Goal: Task Accomplishment & Management: Manage account settings

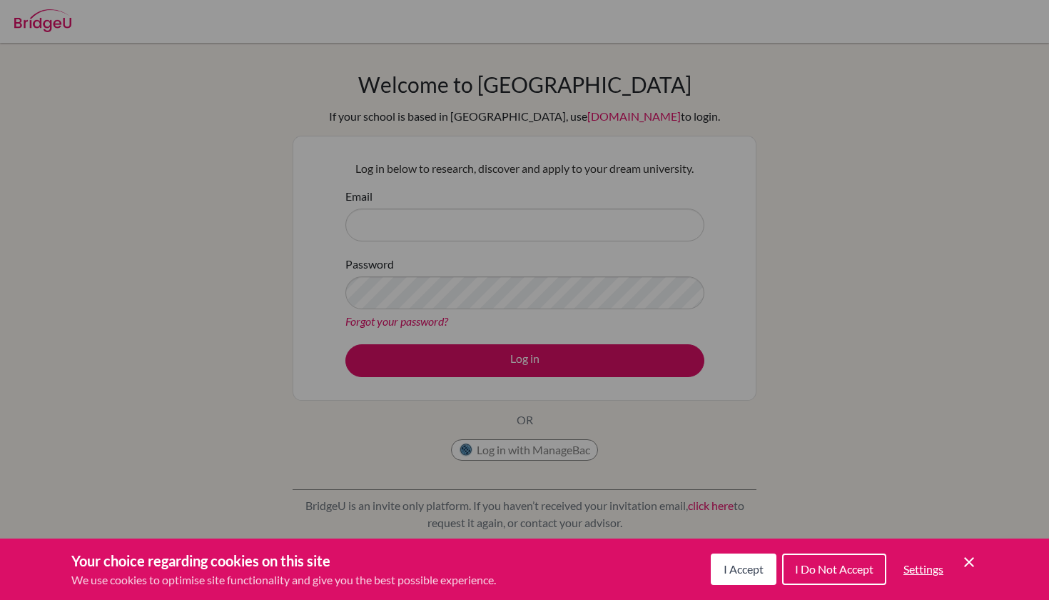
click at [501, 218] on div "Cookie Preferences" at bounding box center [524, 300] width 1049 height 600
click at [959, 560] on div "I Accept I Do Not Accept Settings Cookie Control Close Icon" at bounding box center [844, 568] width 267 height 37
click at [969, 560] on icon "Cookie Control Close Icon" at bounding box center [969, 561] width 17 height 17
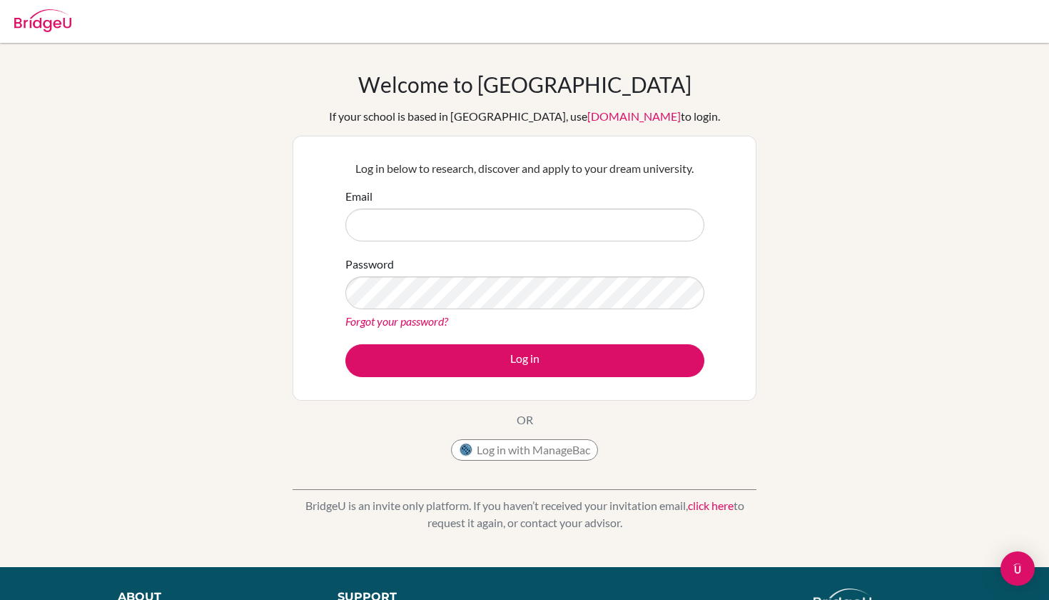
click at [446, 251] on form "Email Password Forgot your password? Log in" at bounding box center [525, 282] width 359 height 189
click at [446, 223] on input "Email" at bounding box center [525, 224] width 359 height 33
paste input "[EMAIL_ADDRESS][PERSON_NAME][DOMAIN_NAME]"
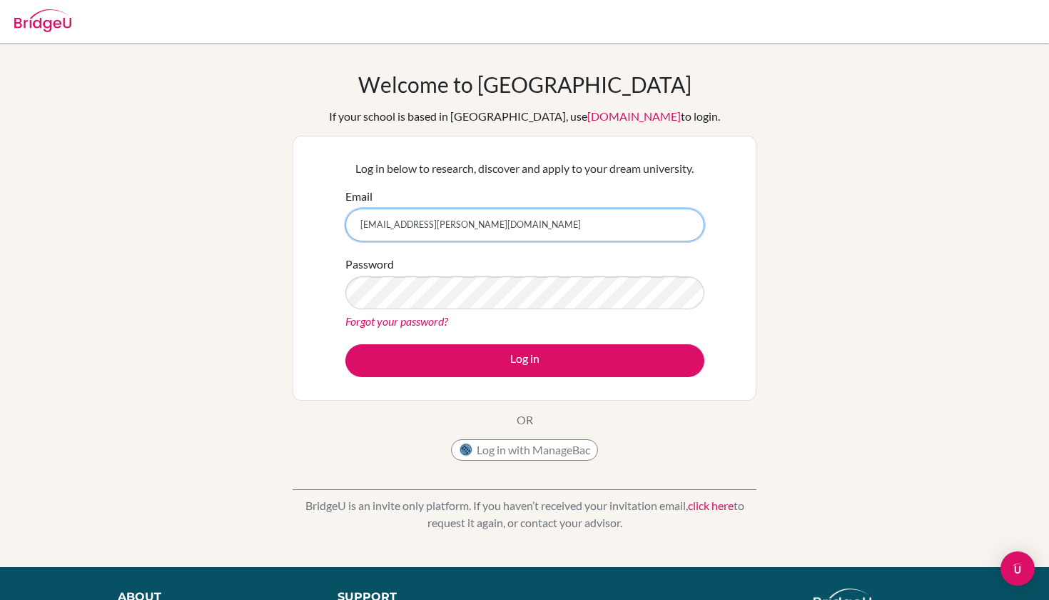
type input "[EMAIL_ADDRESS][PERSON_NAME][DOMAIN_NAME]"
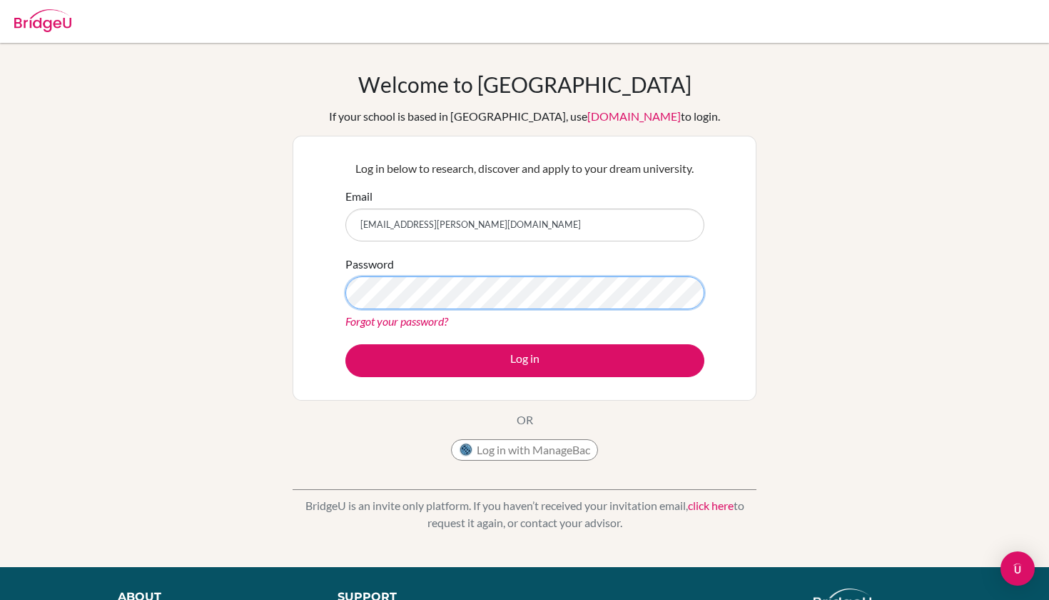
click at [525, 360] on button "Log in" at bounding box center [525, 360] width 359 height 33
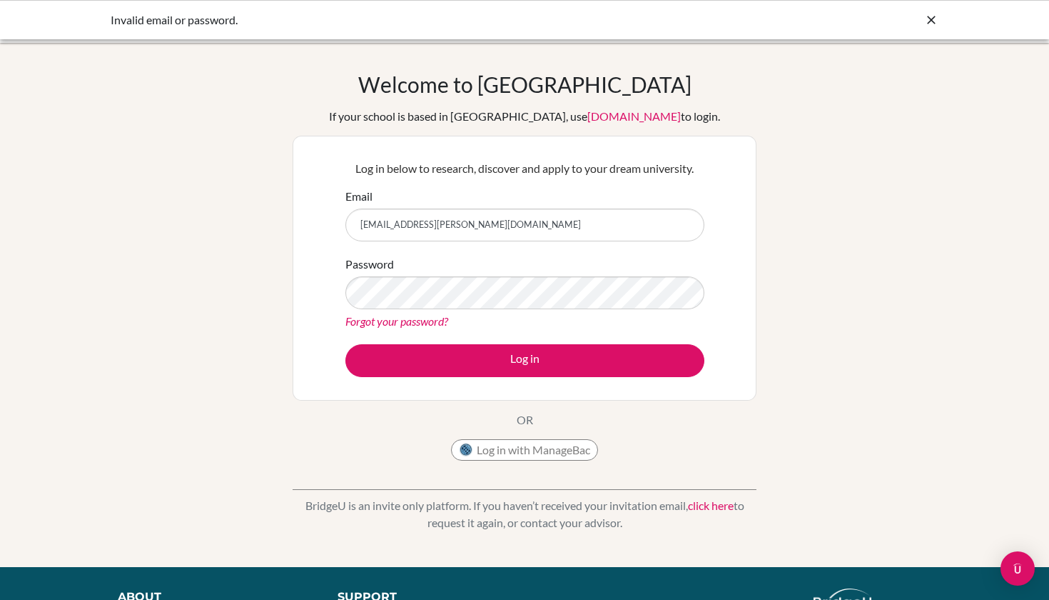
click at [596, 111] on link "[DOMAIN_NAME]" at bounding box center [635, 116] width 94 height 14
